Goal: Understand process/instructions: Learn about a topic

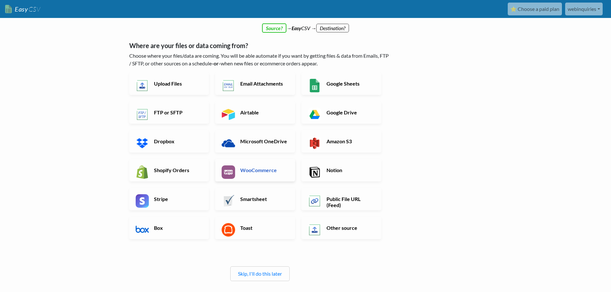
click at [238, 167] on link "WooCommerce" at bounding box center [255, 170] width 80 height 22
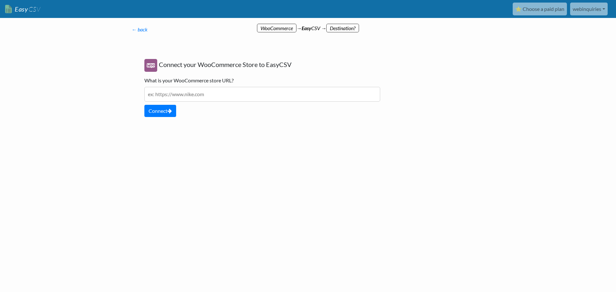
click at [138, 35] on div "← back Thanks for signing up! Set up your Import Flow and Upload Page in 1 minu…" at bounding box center [262, 77] width 274 height 117
click at [139, 33] on p "← back Thanks for signing up! Set up your Import Flow and Upload Page in 1 minu…" at bounding box center [263, 30] width 262 height 8
click at [137, 27] on link "← back" at bounding box center [140, 29] width 16 height 6
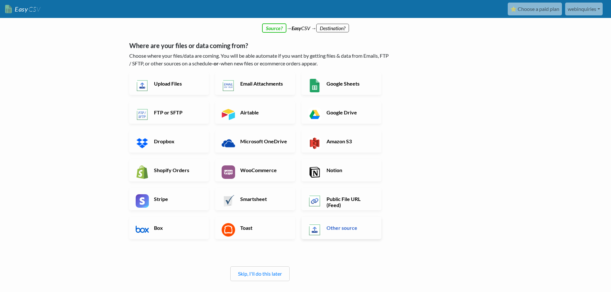
click at [310, 226] on img at bounding box center [314, 229] width 13 height 13
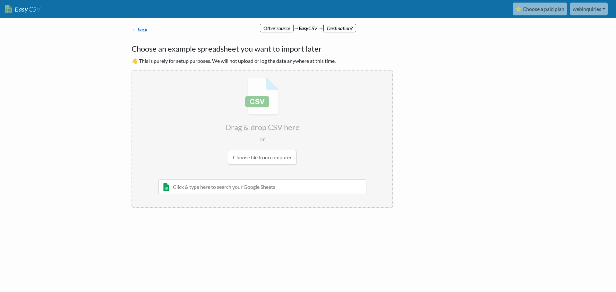
click at [145, 30] on link "← back" at bounding box center [140, 29] width 16 height 6
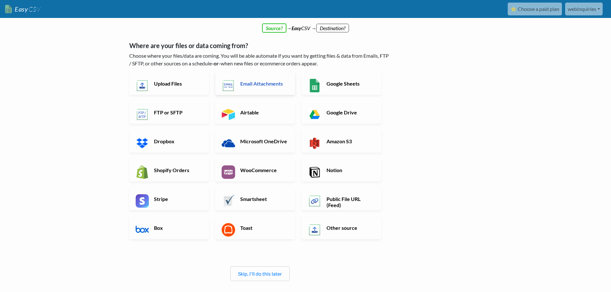
click at [229, 78] on link "Email Attachments" at bounding box center [255, 84] width 80 height 22
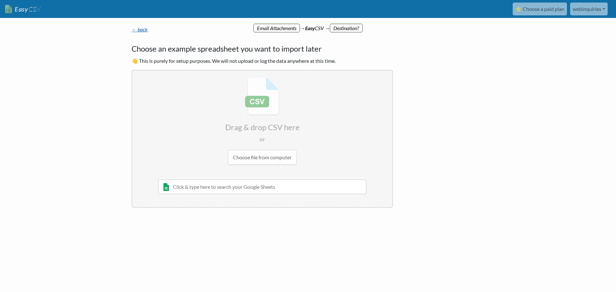
click at [137, 30] on link "← back" at bounding box center [140, 29] width 16 height 6
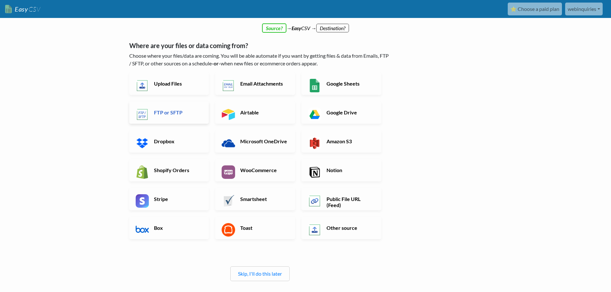
click at [186, 113] on h6 "FTP or SFTP" at bounding box center [177, 112] width 50 height 6
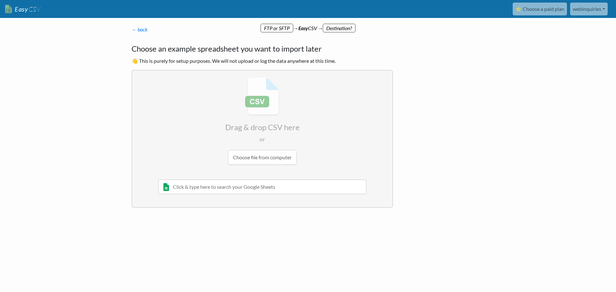
click at [131, 29] on div "← back Thanks for signing up! Set up your Import Flow and Upload Page in 1 minu…" at bounding box center [262, 116] width 274 height 195
click at [137, 29] on link "← back" at bounding box center [140, 29] width 16 height 6
